Goal: Find contact information: Obtain details needed to contact an individual or organization

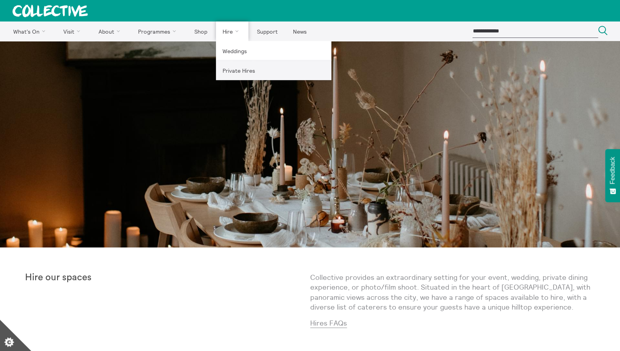
click at [235, 68] on link "Private Hires" at bounding box center [273, 71] width 115 height 20
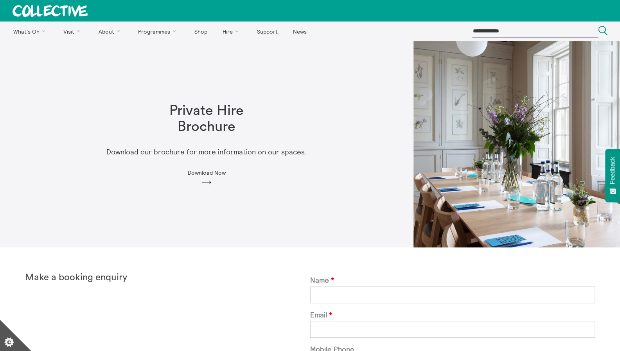
click at [204, 183] on icon "Arrow" at bounding box center [206, 182] width 13 height 7
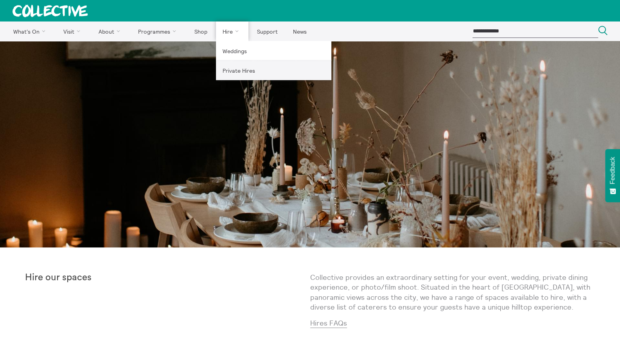
click at [244, 71] on link "Private Hires" at bounding box center [273, 71] width 115 height 20
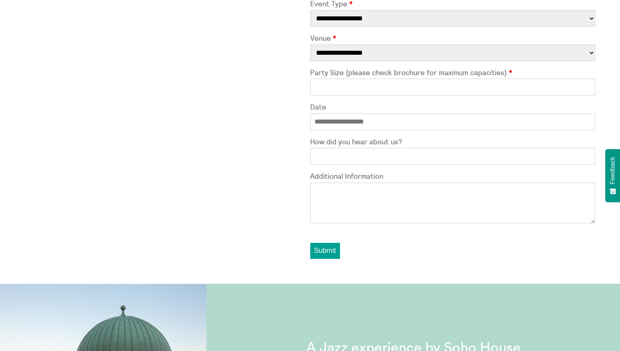
scroll to position [666, 0]
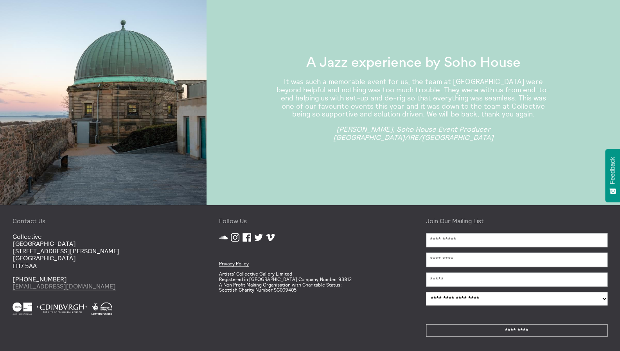
drag, startPoint x: 103, startPoint y: 286, endPoint x: 13, endPoint y: 287, distance: 89.6
click at [13, 287] on p "+44 (0)131 556 1264 mail@collective-edinburgh.art" at bounding box center [103, 282] width 181 height 14
click at [115, 284] on p "+44 (0)131 556 1264 mail@collective-edinburgh.art" at bounding box center [103, 282] width 181 height 14
drag, startPoint x: 107, startPoint y: 286, endPoint x: 14, endPoint y: 286, distance: 92.7
click at [14, 286] on p "+44 (0)131 556 1264 mail@collective-edinburgh.art" at bounding box center [103, 282] width 181 height 14
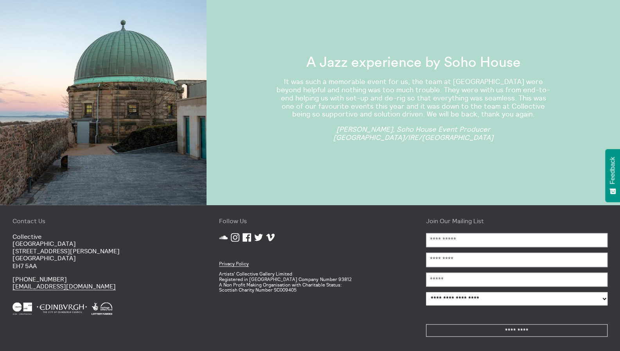
copy link "[EMAIL_ADDRESS][DOMAIN_NAME]"
